Goal: Find specific page/section: Find specific page/section

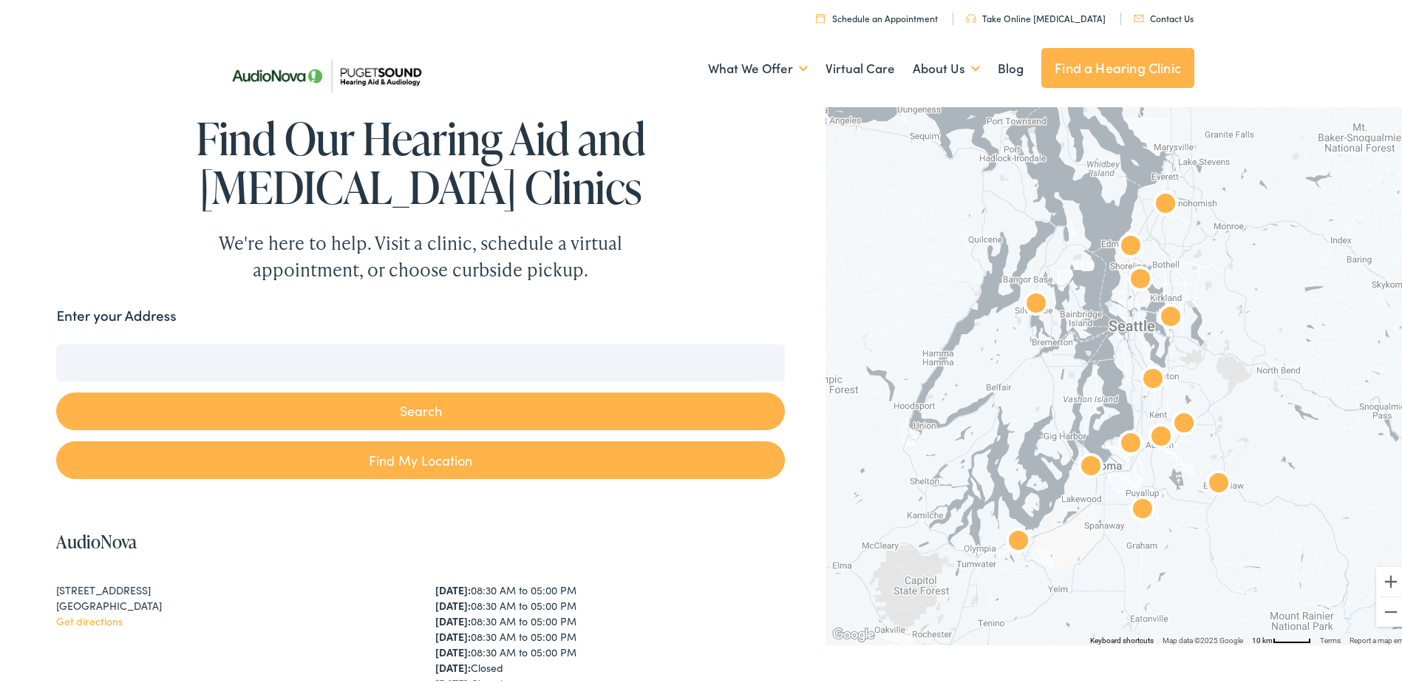
click at [168, 356] on input "Enter your Address" at bounding box center [420, 360] width 728 height 37
paste input "[STREET_ADDRESS]"
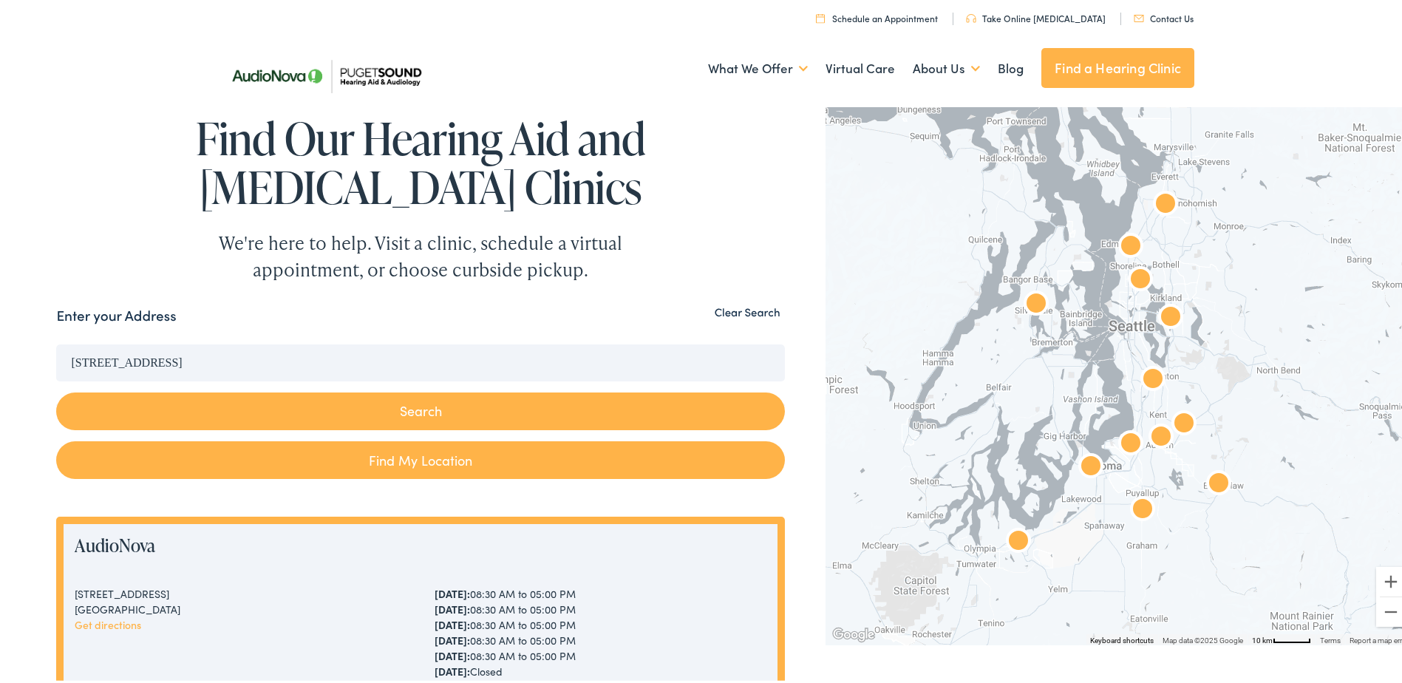
click at [384, 409] on button "Search" at bounding box center [420, 409] width 728 height 38
click at [383, 404] on button "Search" at bounding box center [420, 409] width 728 height 38
click at [307, 405] on button "Search" at bounding box center [420, 409] width 728 height 38
click at [305, 407] on button "Search" at bounding box center [420, 409] width 728 height 38
click at [384, 404] on button "Search" at bounding box center [420, 409] width 728 height 38
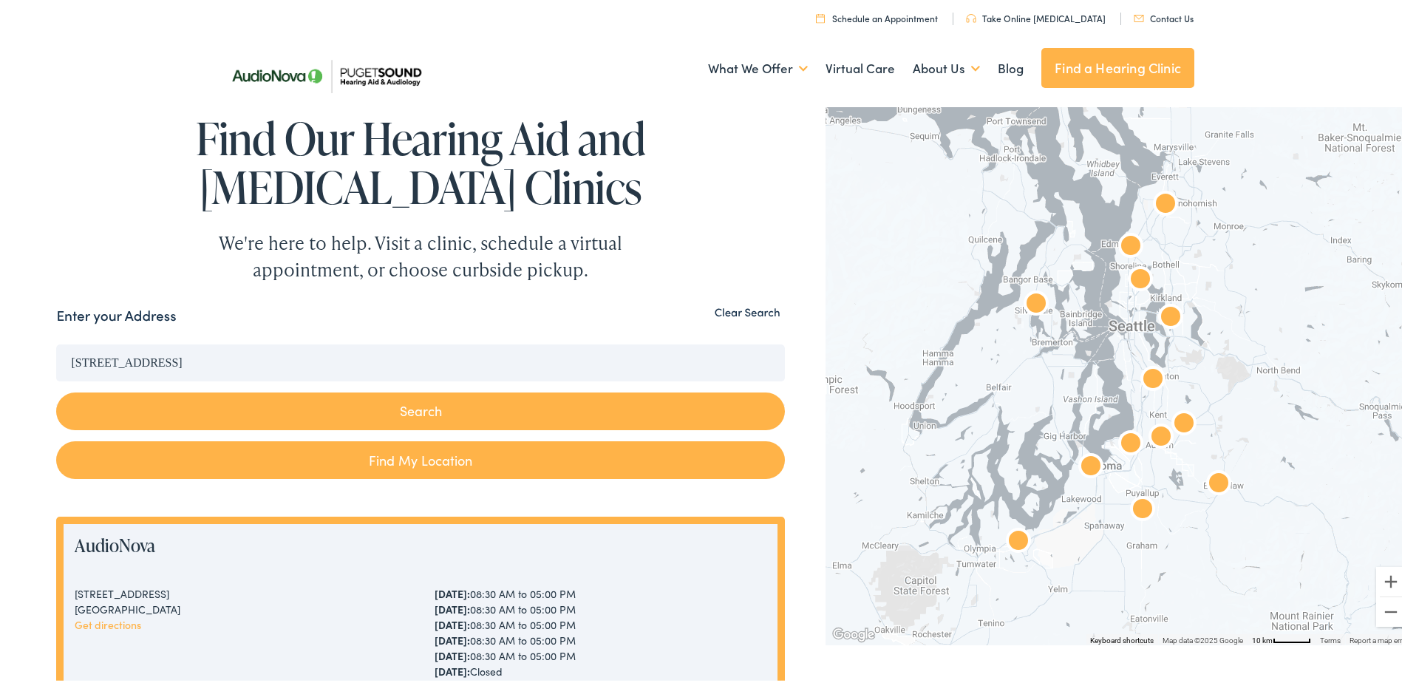
click at [367, 410] on button "Search" at bounding box center [420, 409] width 728 height 38
click at [368, 407] on button "Search" at bounding box center [420, 409] width 728 height 38
click at [369, 407] on button "Search" at bounding box center [420, 409] width 728 height 38
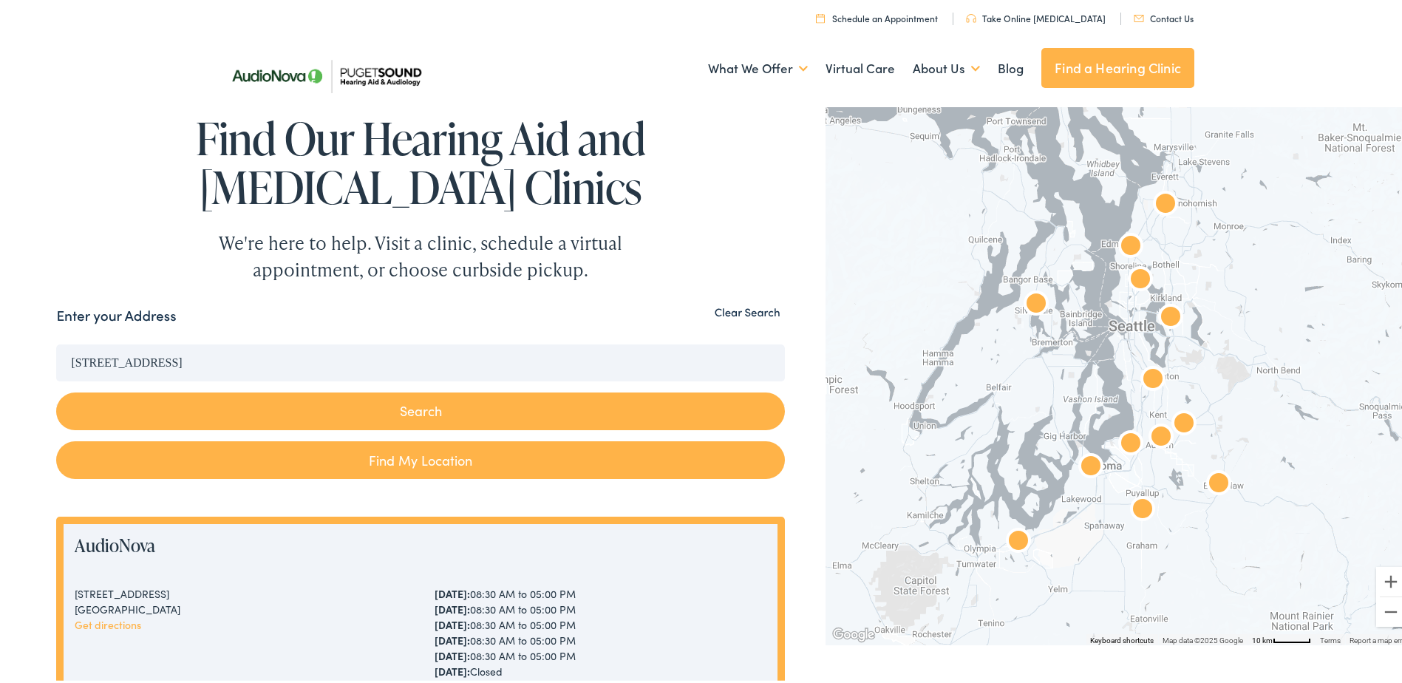
click at [401, 459] on link "Find My Location" at bounding box center [420, 457] width 728 height 38
click at [403, 460] on link "Find My Location" at bounding box center [420, 457] width 728 height 38
click at [243, 368] on input "Enumclaw, [US_STATE]" at bounding box center [420, 360] width 728 height 37
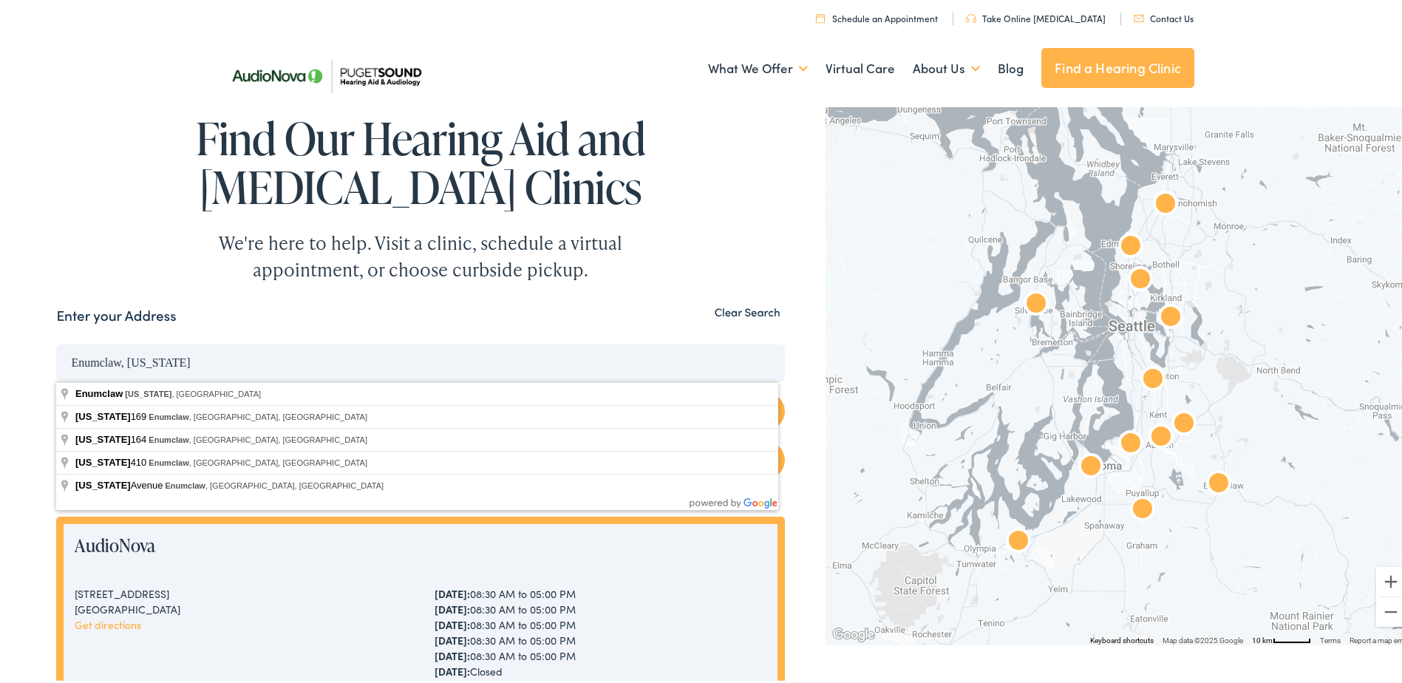
drag, startPoint x: 243, startPoint y: 367, endPoint x: 26, endPoint y: 370, distance: 217.3
paste input "[STREET_ADDRESS]"
type input "[STREET_ADDRESS]"
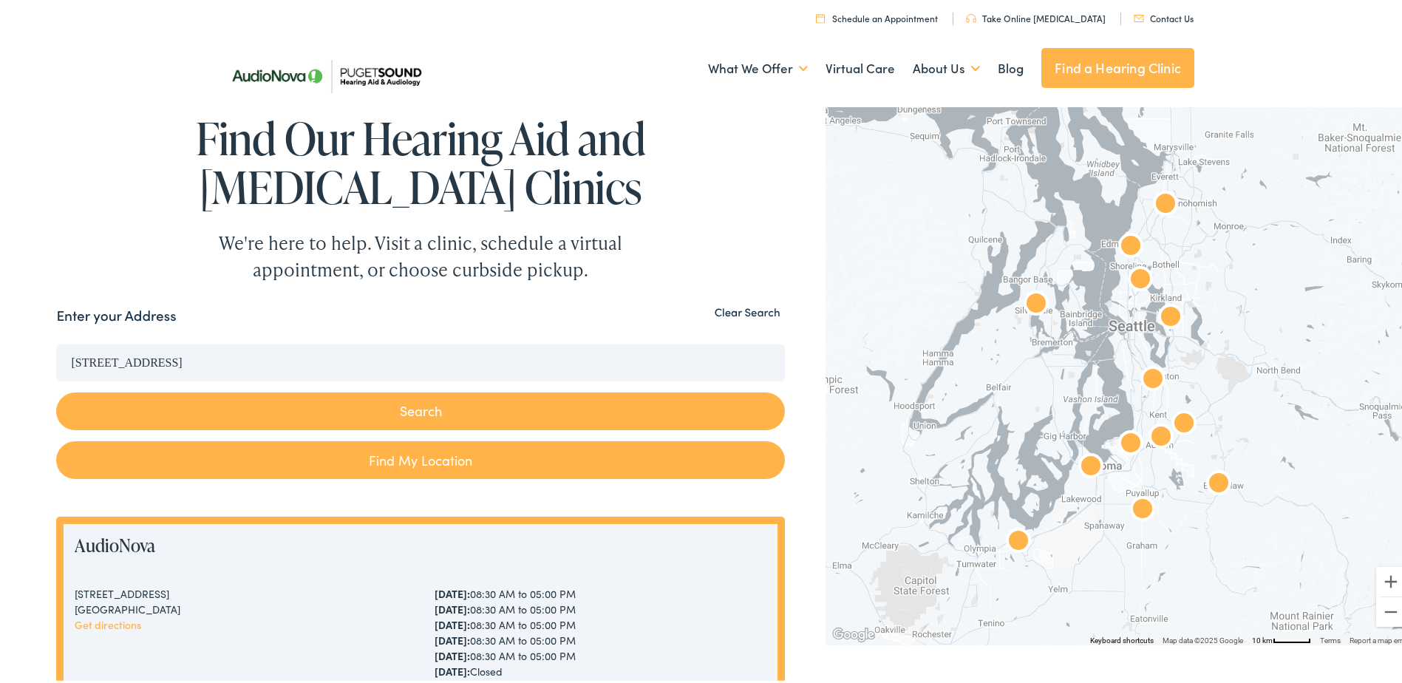
click at [401, 404] on button "Search" at bounding box center [420, 409] width 728 height 38
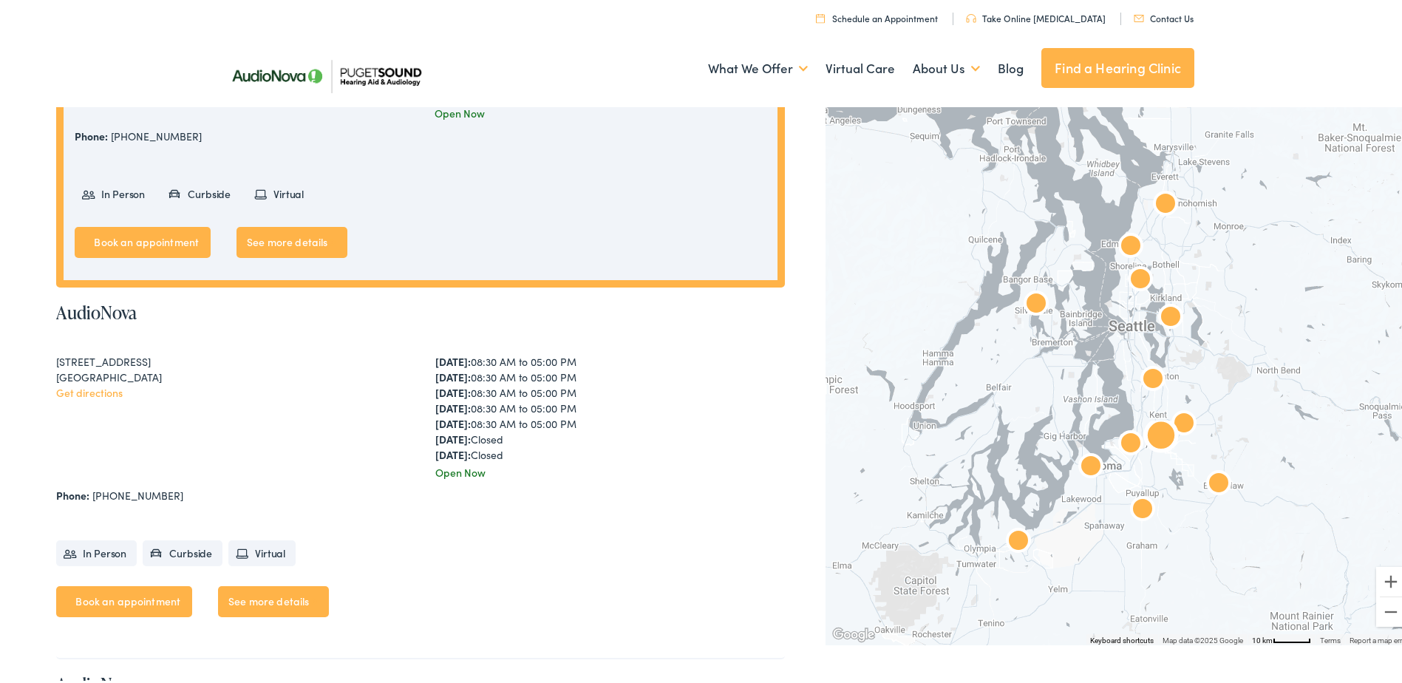
scroll to position [222, 0]
